Goal: Transaction & Acquisition: Purchase product/service

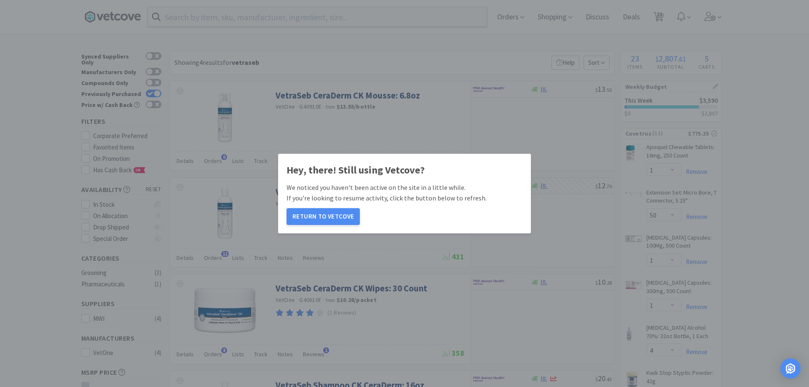
select select "1"
select select "50"
select select "1"
select select "4"
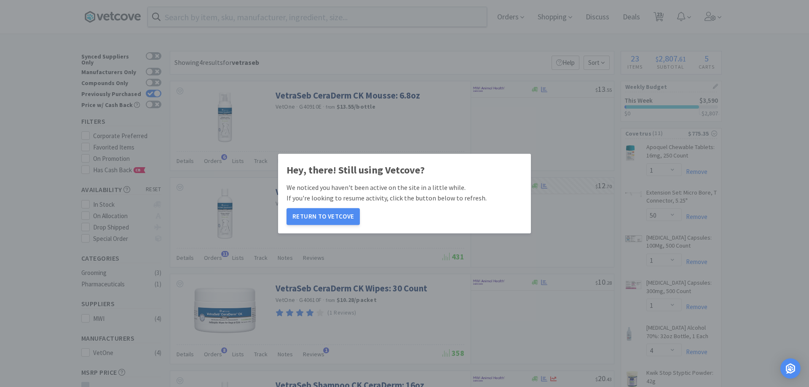
select select "2"
select select "4"
select select "1"
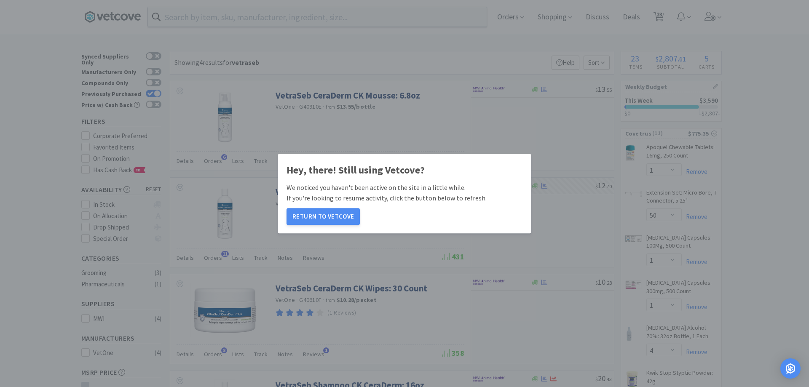
select select "1"
select select "3"
select select "4"
select select "1"
select select "6"
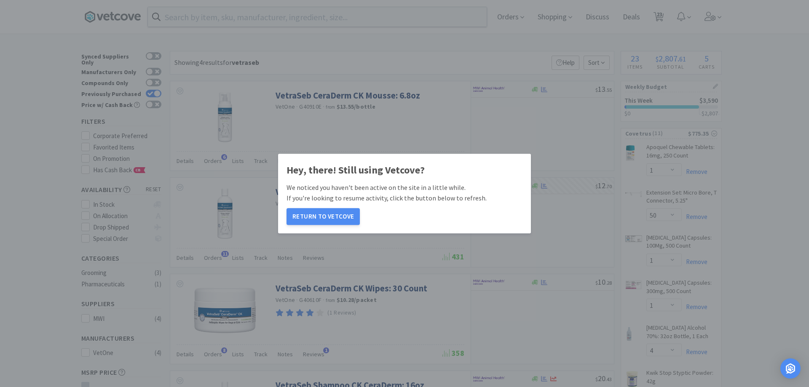
select select "3"
select select "6"
select select "1"
select select "10"
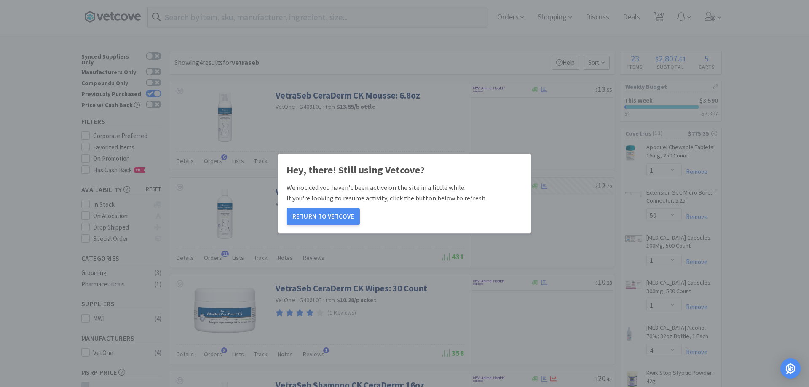
select select "10"
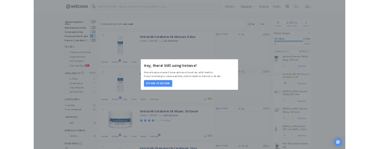
scroll to position [1087, 0]
